Goal: Task Accomplishment & Management: Complete application form

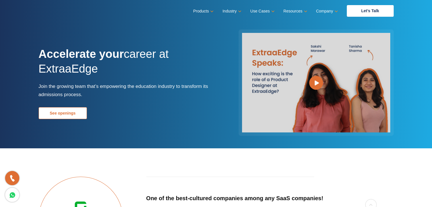
click at [67, 112] on link "See openings" at bounding box center [63, 113] width 48 height 12
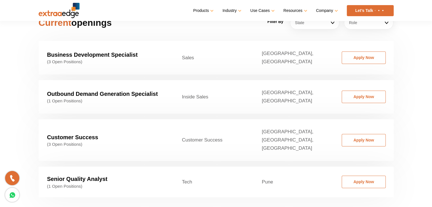
scroll to position [895, 0]
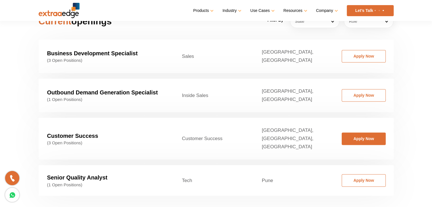
click at [367, 133] on link "Apply Now" at bounding box center [364, 139] width 44 height 12
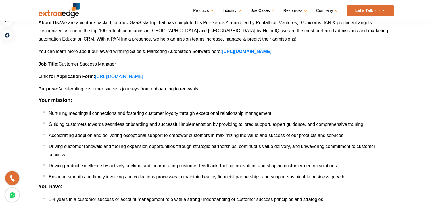
scroll to position [94, 0]
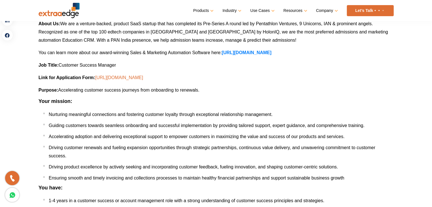
click at [143, 77] on link "[URL][DOMAIN_NAME]" at bounding box center [119, 77] width 48 height 5
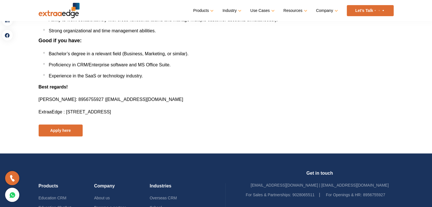
scroll to position [316, 0]
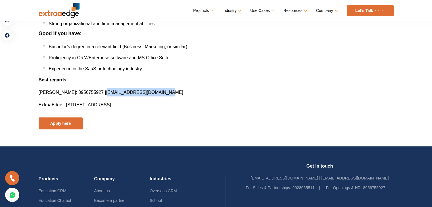
drag, startPoint x: 170, startPoint y: 92, endPoint x: 115, endPoint y: 91, distance: 55.1
click at [115, 91] on p "[PERSON_NAME] : 8956755927 | [EMAIL_ADDRESS][DOMAIN_NAME]" at bounding box center [216, 92] width 355 height 8
copy span "[EMAIL_ADDRESS][DOMAIN_NAME]"
click at [320, 57] on li "Proficiency in CRM/Enterprise software and MS Office Suite." at bounding box center [218, 58] width 350 height 8
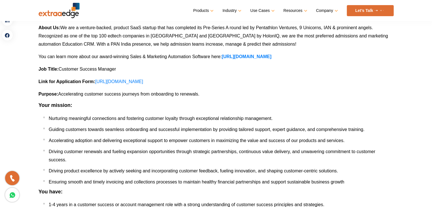
scroll to position [89, 0]
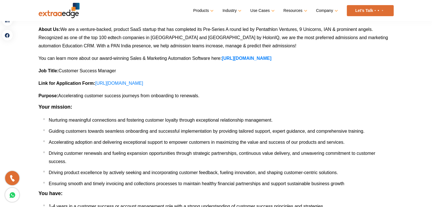
drag, startPoint x: 123, startPoint y: 72, endPoint x: 60, endPoint y: 70, distance: 62.8
click at [60, 70] on p "Job Title : Customer Success Manager" at bounding box center [216, 71] width 355 height 8
copy span "Customer Success Manager"
click at [247, 115] on div "About Us : We are a venture-backed, product SaaS startup that has completed its…" at bounding box center [216, 190] width 355 height 331
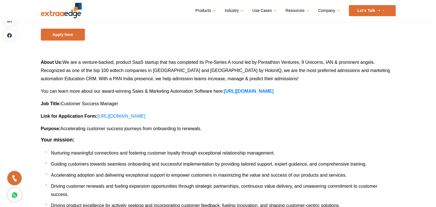
scroll to position [0, 0]
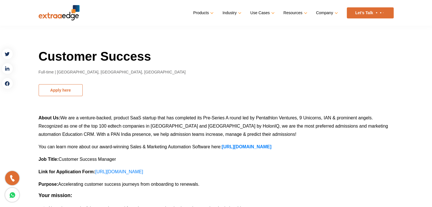
click at [67, 87] on button "Apply here" at bounding box center [61, 90] width 44 height 12
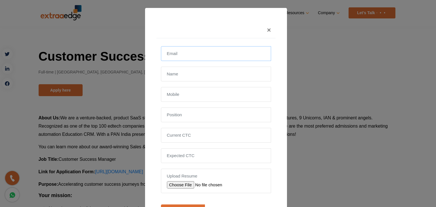
click at [183, 56] on input "email" at bounding box center [216, 53] width 110 height 15
type input "[EMAIL_ADDRESS][DOMAIN_NAME]"
type input "B"
type input "[PERSON_NAME] Dattaani"
type input "7486976101"
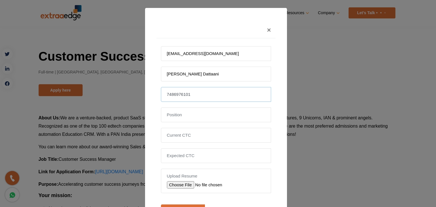
click at [195, 91] on input "7486976101" at bounding box center [216, 94] width 110 height 15
click at [186, 116] on input "text" at bounding box center [216, 115] width 110 height 15
type input "Team Lead Manager"
type input "800000"
type input "1"
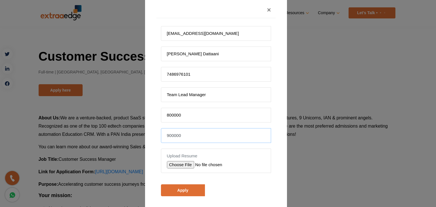
scroll to position [20, 0]
type input "900000"
click at [186, 164] on input "file" at bounding box center [207, 164] width 81 height 7
type input "C:\fakepath\[PERSON_NAME].pdf"
click at [185, 141] on input "900000" at bounding box center [216, 135] width 110 height 15
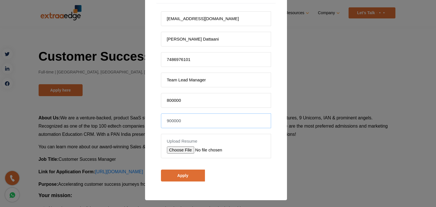
scroll to position [35, 0]
click at [190, 41] on input "[PERSON_NAME] Dattaani" at bounding box center [216, 39] width 110 height 15
click at [204, 40] on input "[PERSON_NAME]" at bounding box center [216, 39] width 110 height 15
type input "[PERSON_NAME]"
click at [181, 177] on input "Apply" at bounding box center [183, 176] width 44 height 12
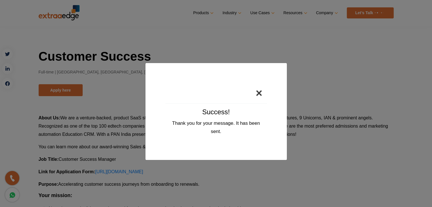
click at [258, 92] on button "×" at bounding box center [259, 93] width 16 height 20
